Goal: Task Accomplishment & Management: Manage account settings

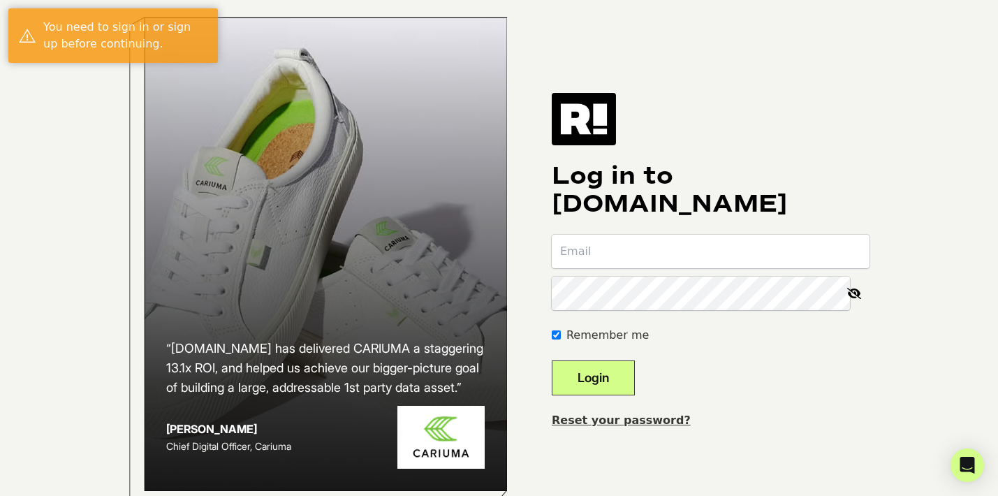
type input "tyler.burnett@flightscope.com"
click at [612, 392] on button "Login" at bounding box center [593, 377] width 83 height 35
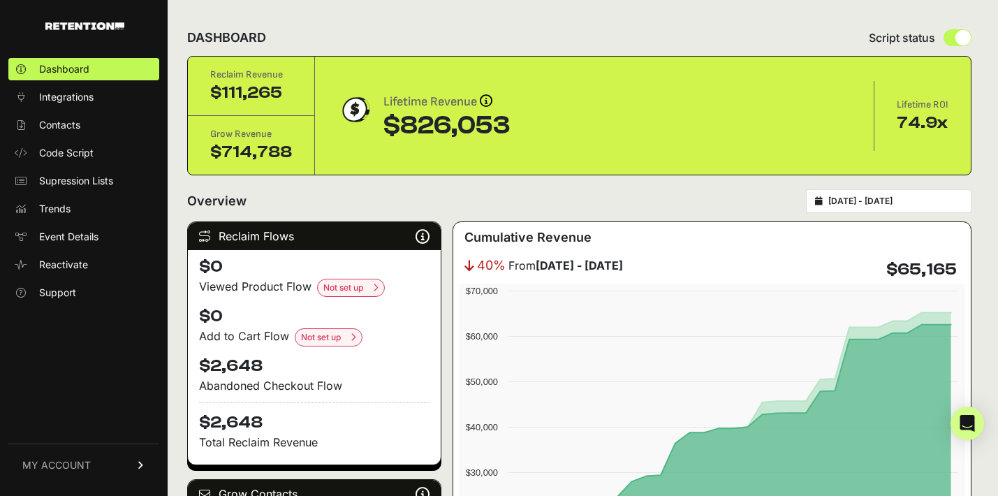
click at [864, 198] on input "2025-08-25 - 2025-09-24" at bounding box center [895, 200] width 134 height 11
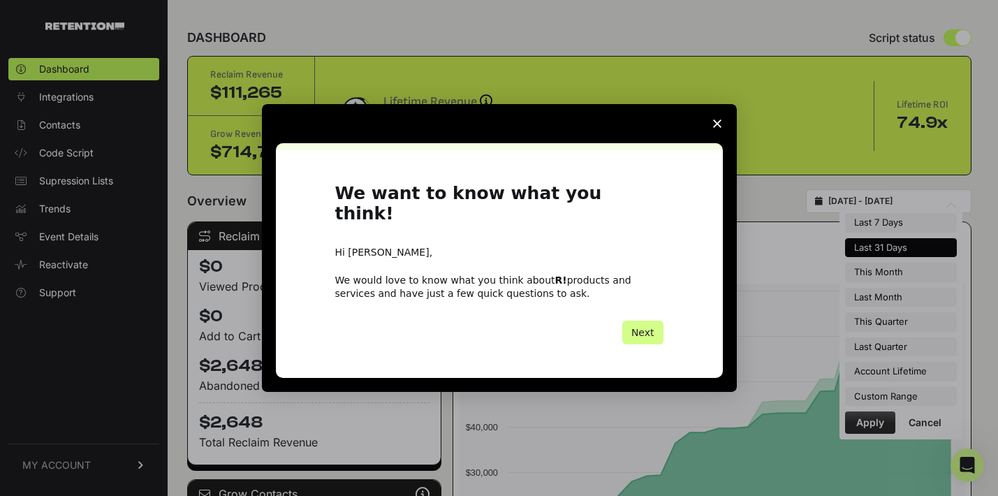
click at [718, 128] on icon "Close survey" at bounding box center [717, 123] width 8 height 8
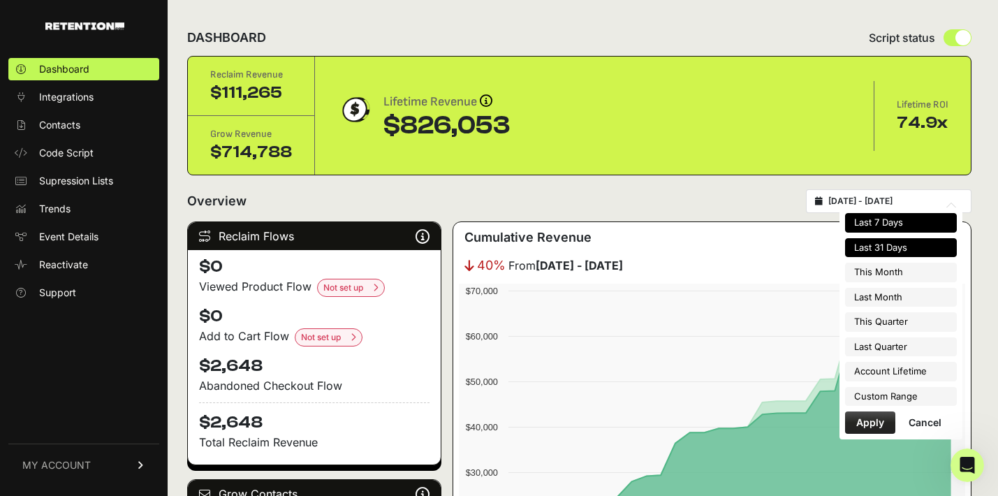
click at [859, 219] on li "Last 7 Days" at bounding box center [901, 223] width 112 height 20
type input "[DATE] - [DATE]"
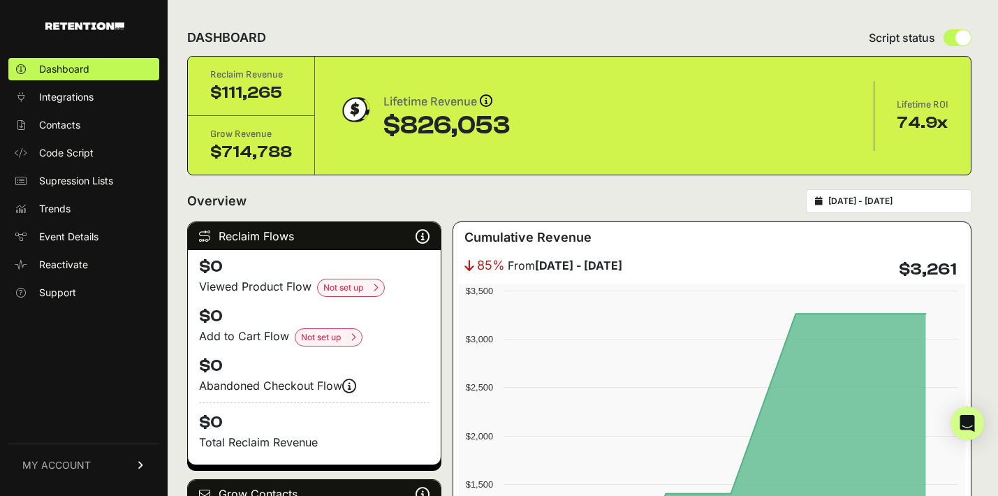
click at [883, 196] on input "[DATE] - [DATE]" at bounding box center [895, 200] width 134 height 11
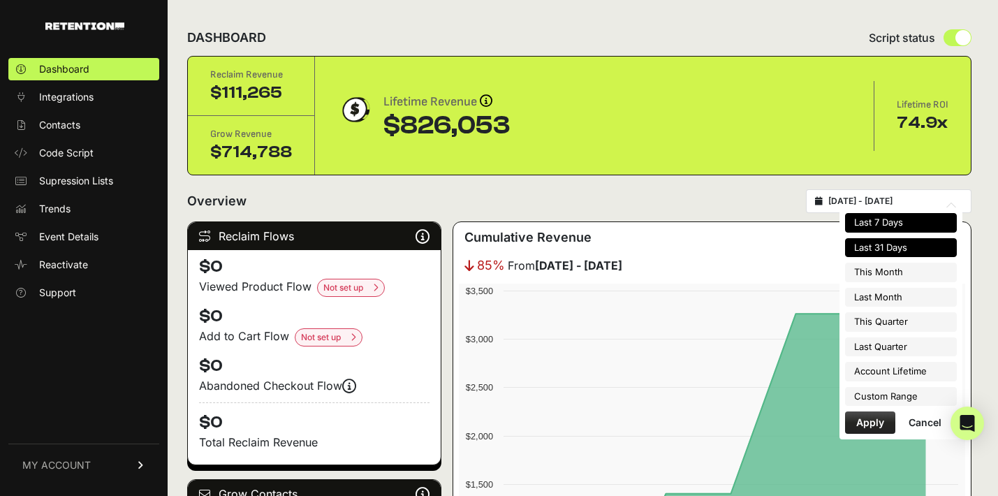
click at [878, 239] on li "Last 31 Days" at bounding box center [901, 248] width 112 height 20
type input "2025-08-25 - 2025-09-24"
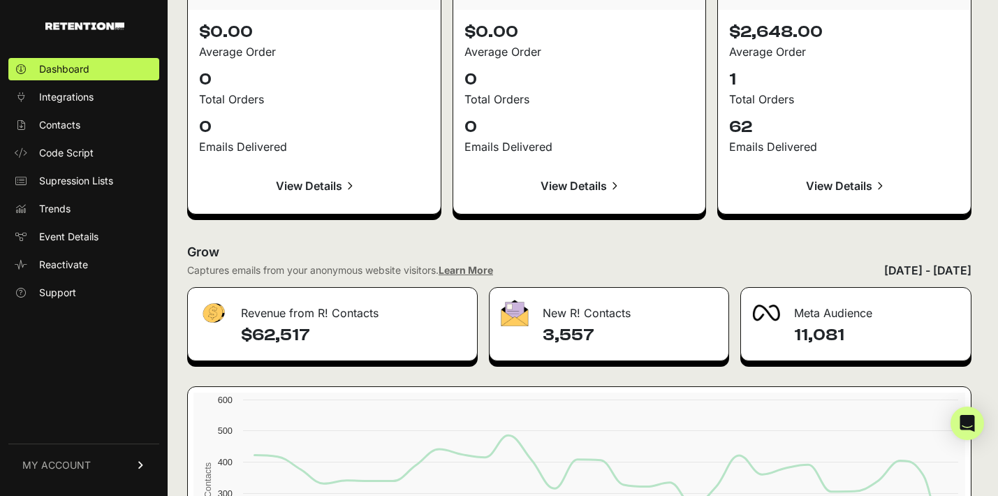
scroll to position [1517, 0]
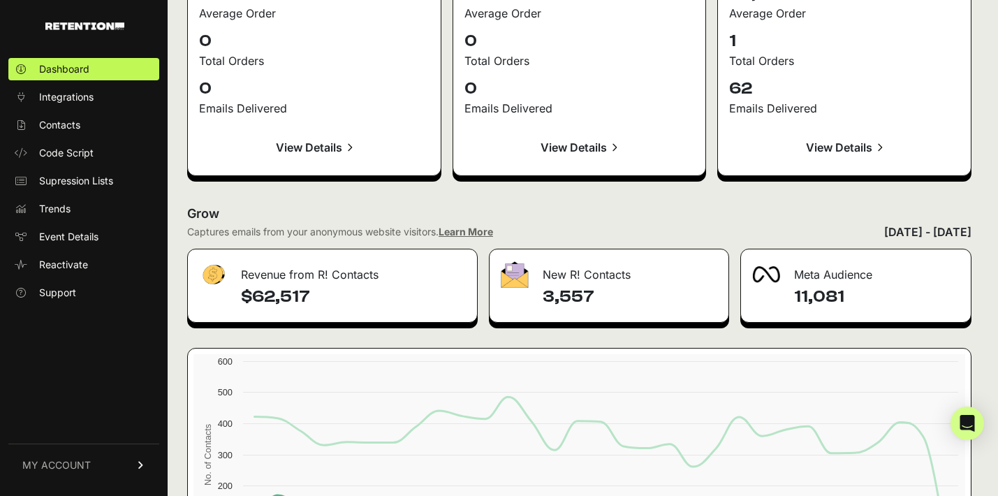
click at [140, 465] on icon at bounding box center [141, 465] width 10 height 8
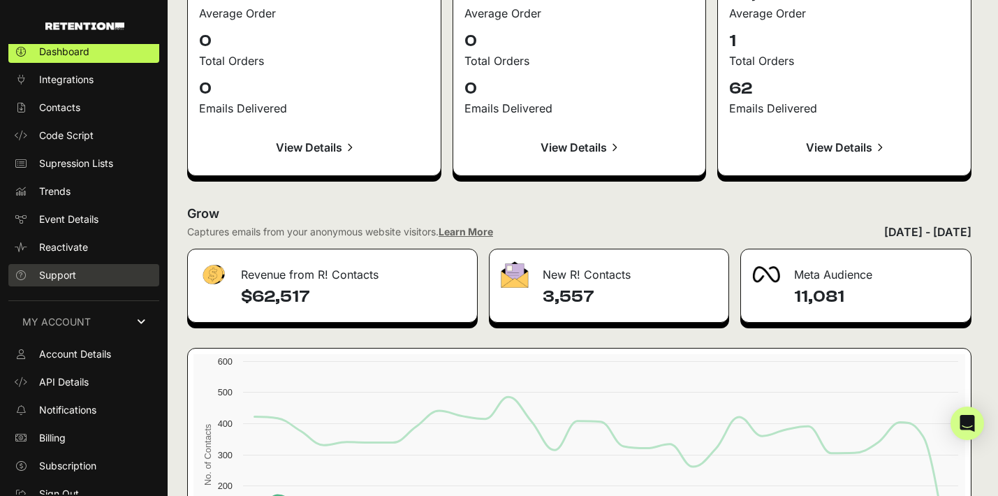
scroll to position [28, 0]
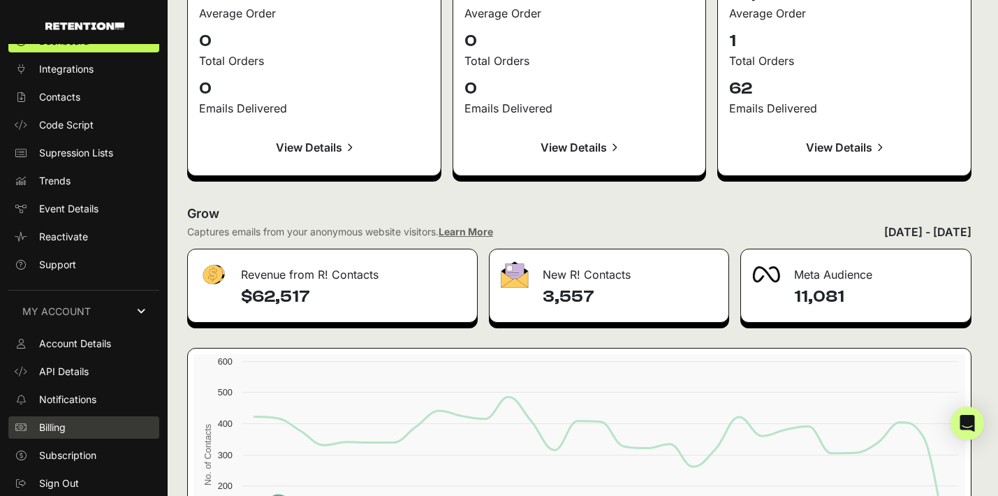
click at [78, 425] on link "Billing" at bounding box center [83, 427] width 151 height 22
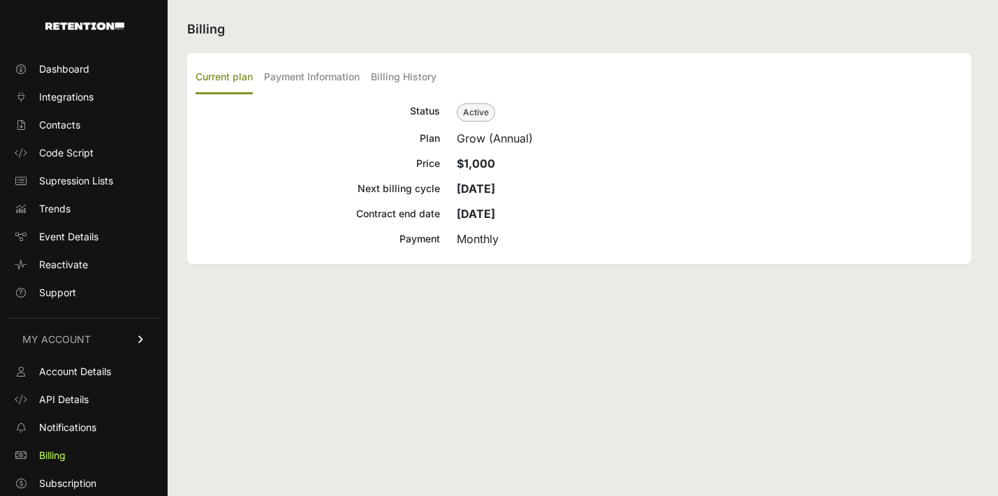
scroll to position [28, 0]
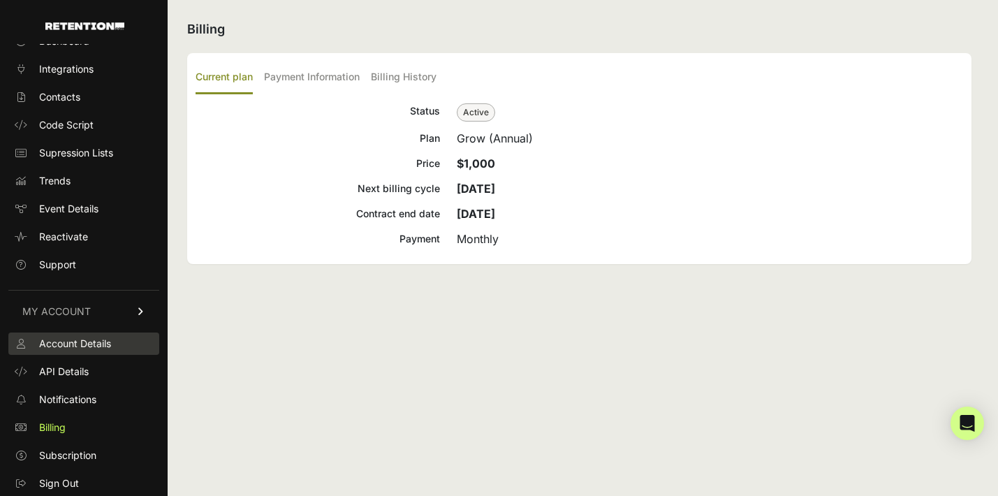
click at [89, 346] on span "Account Details" at bounding box center [75, 344] width 72 height 14
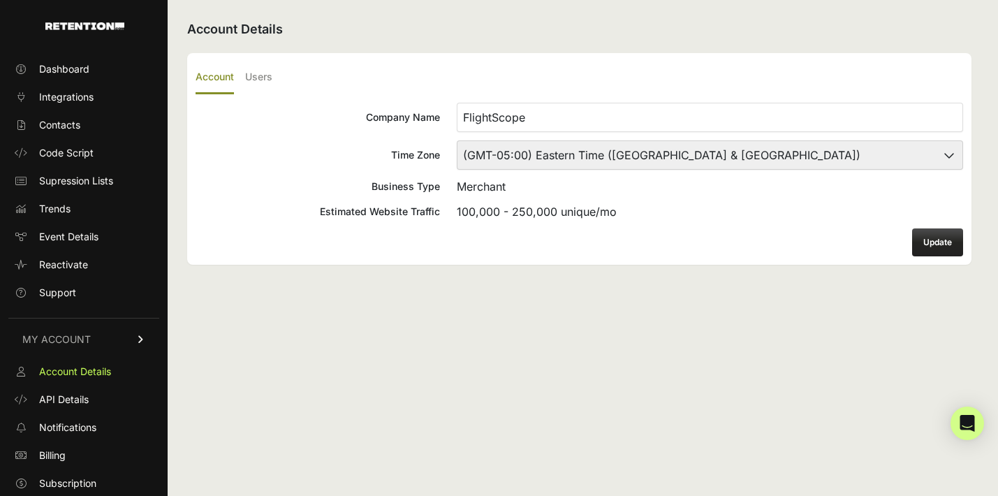
scroll to position [28, 0]
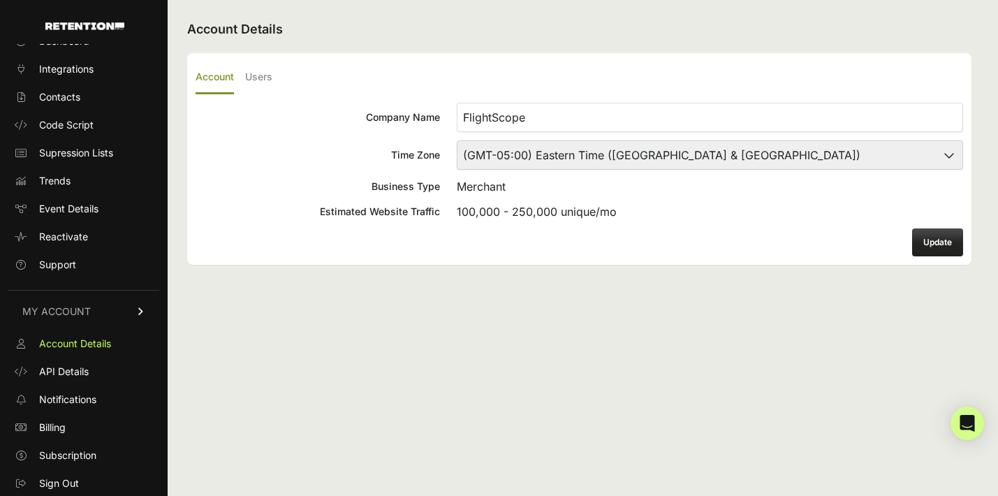
click at [136, 310] on icon at bounding box center [141, 311] width 10 height 8
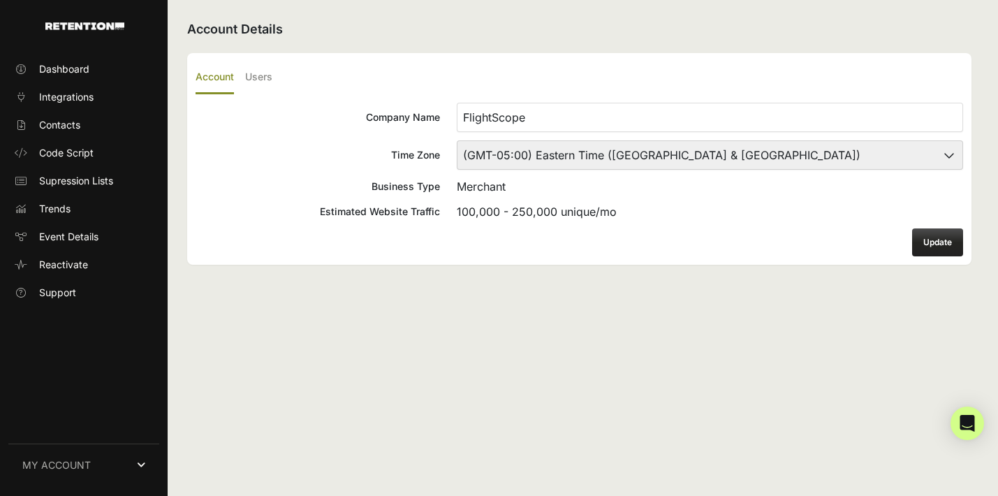
scroll to position [0, 0]
click at [141, 463] on icon at bounding box center [141, 465] width 8 height 10
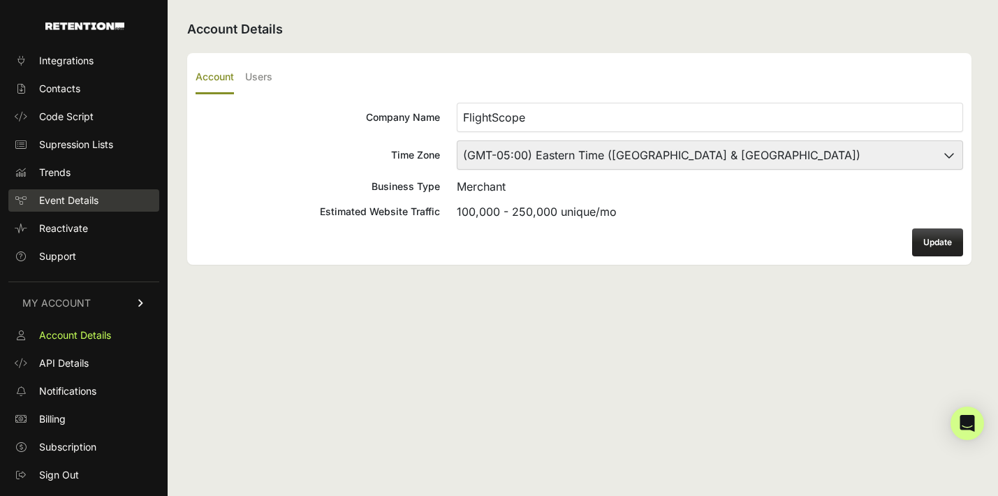
scroll to position [28, 0]
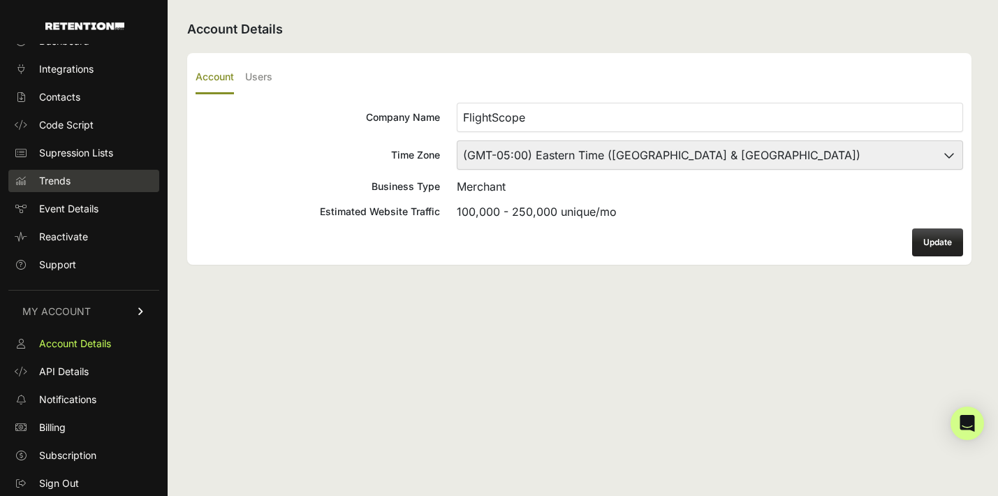
click at [64, 172] on link "Trends" at bounding box center [83, 181] width 151 height 22
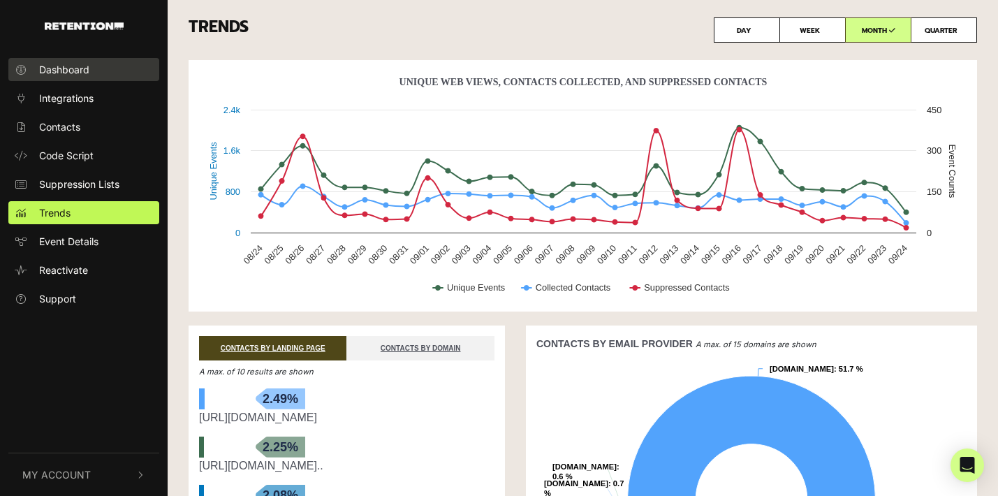
click at [65, 75] on span "Dashboard" at bounding box center [64, 69] width 50 height 15
